Goal: Find specific page/section

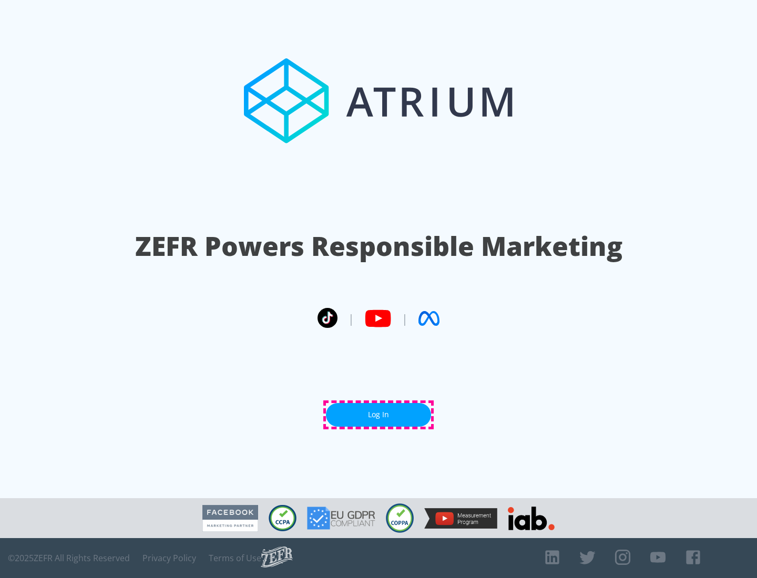
click at [379, 415] on link "Log In" at bounding box center [378, 415] width 105 height 24
